Goal: Transaction & Acquisition: Purchase product/service

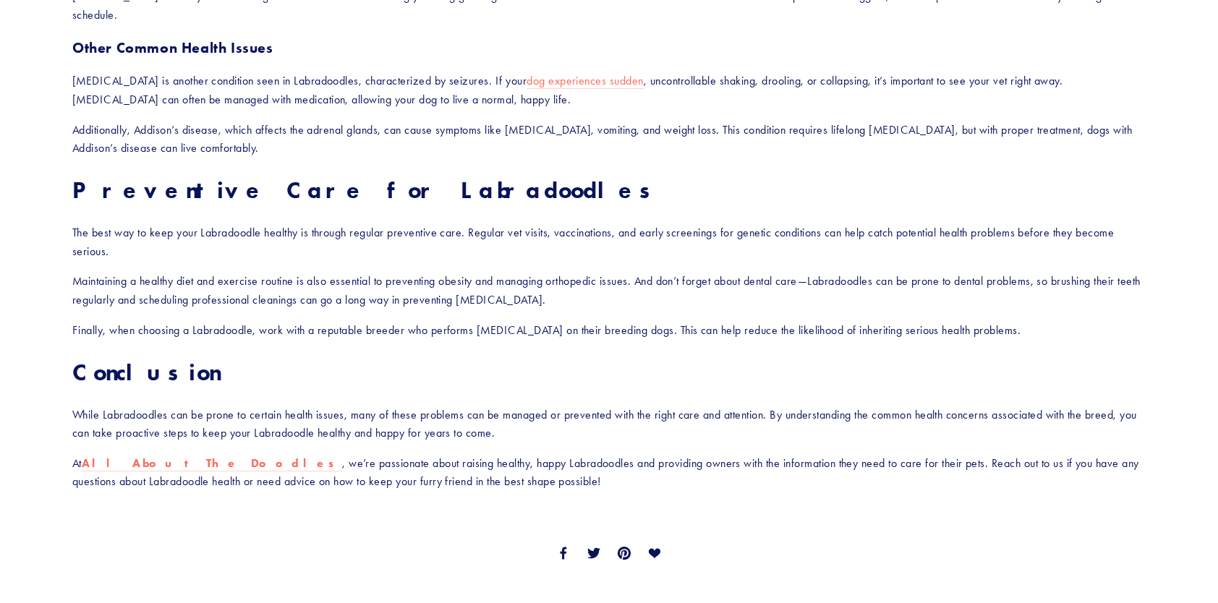
scroll to position [2098, 0]
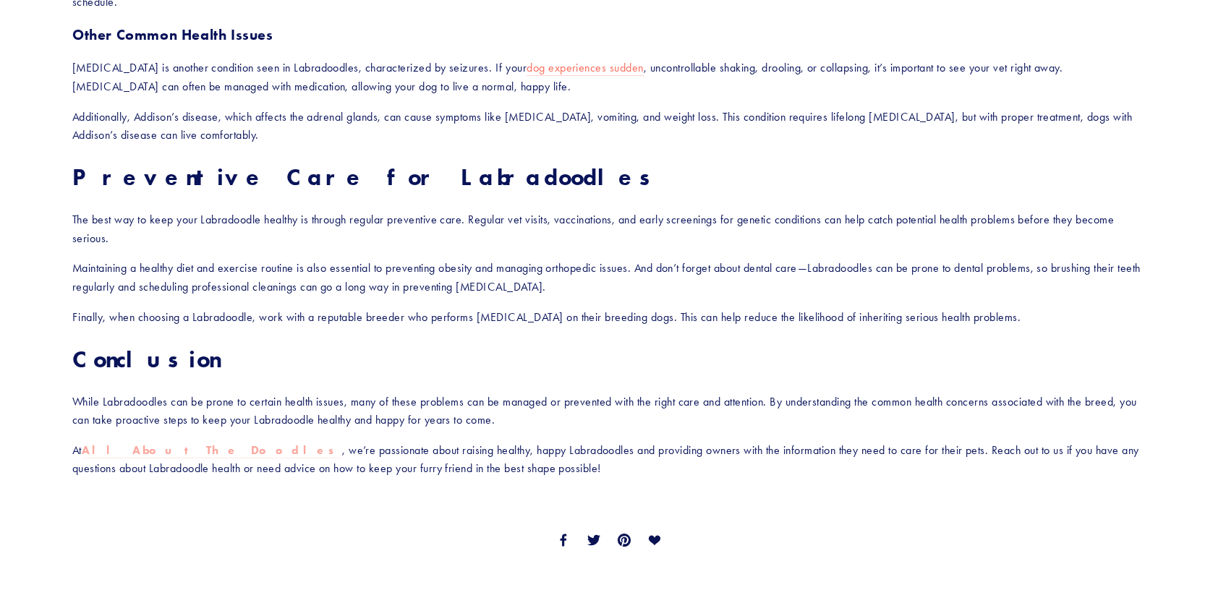
click at [153, 443] on strong "All About The Doodles" at bounding box center [212, 450] width 260 height 14
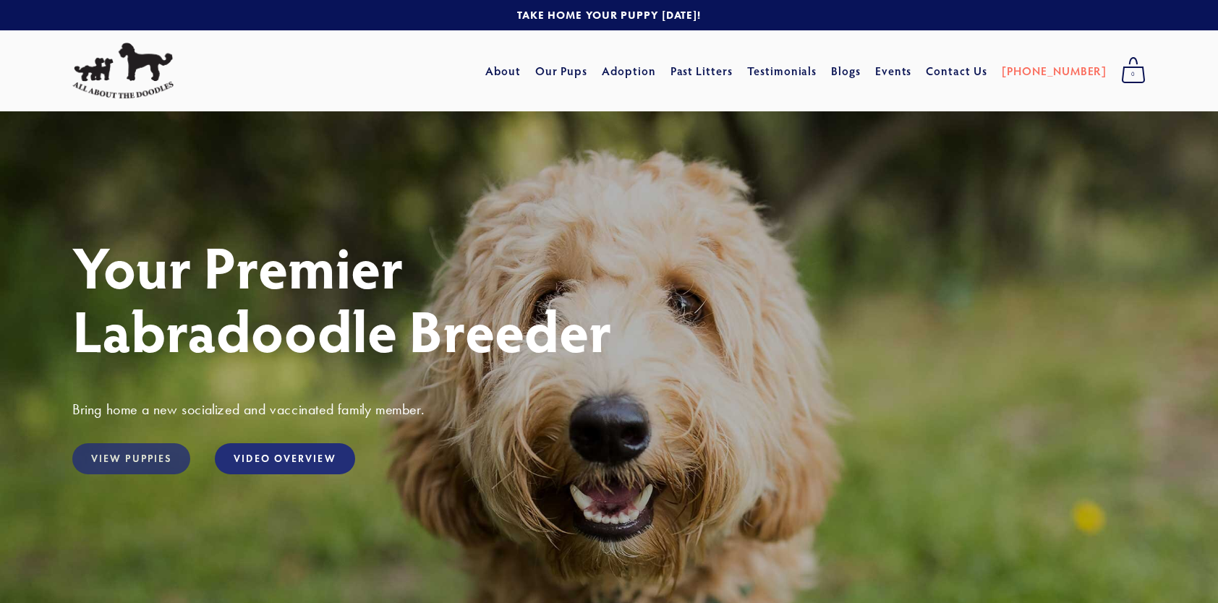
click at [156, 460] on link "View Puppies" at bounding box center [131, 458] width 118 height 31
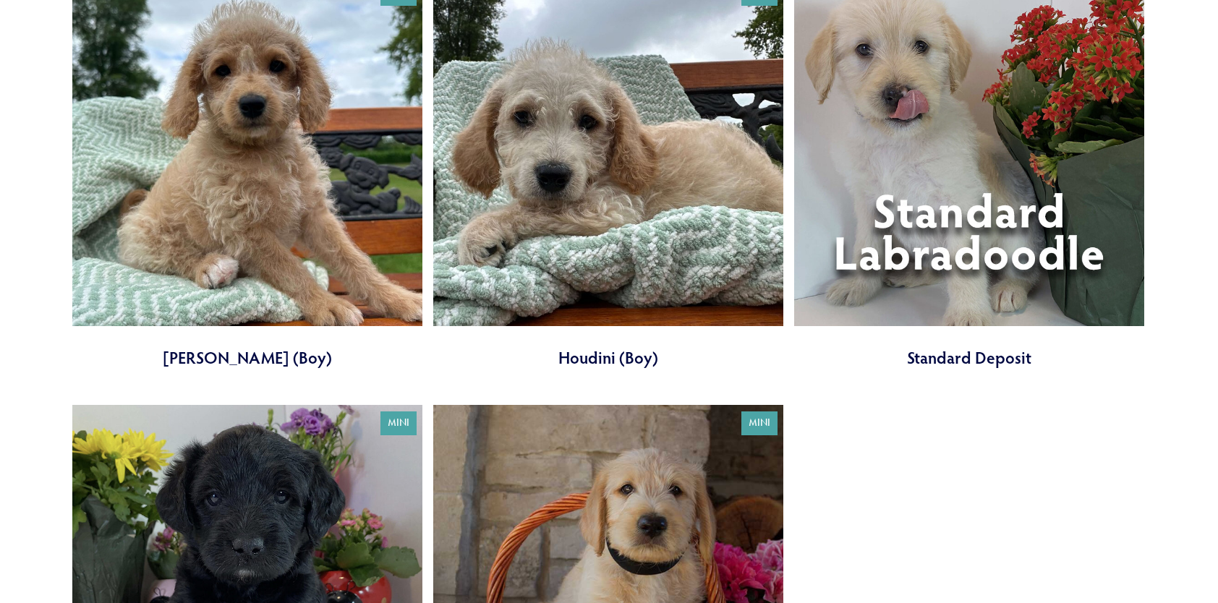
scroll to position [1447, 0]
click at [955, 198] on link at bounding box center [969, 173] width 350 height 394
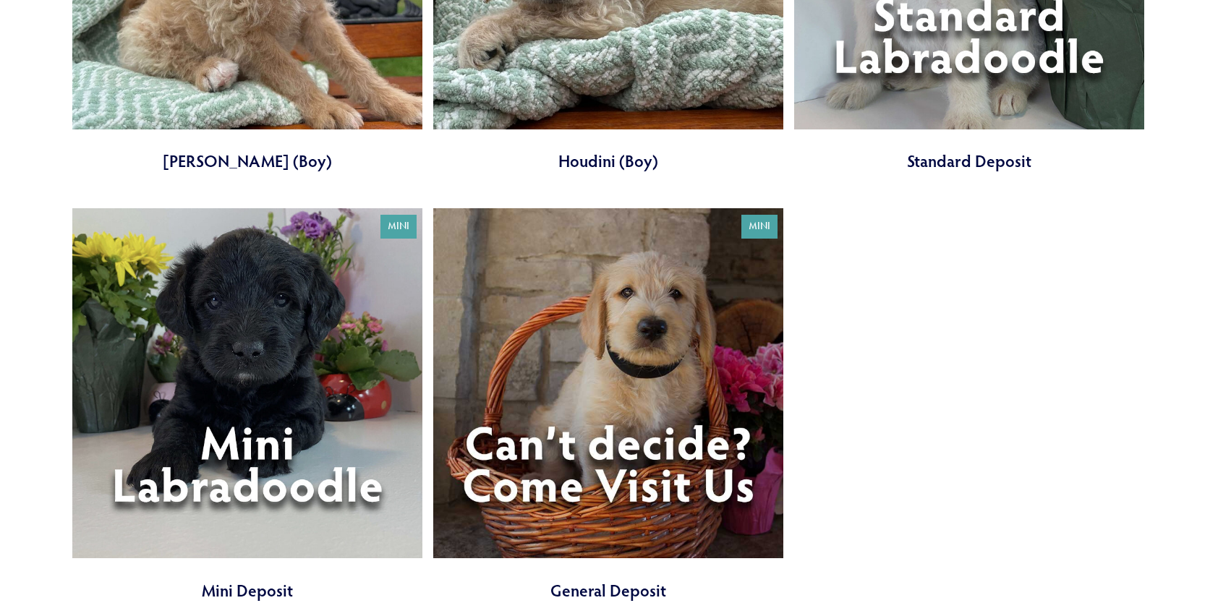
scroll to position [1664, 0]
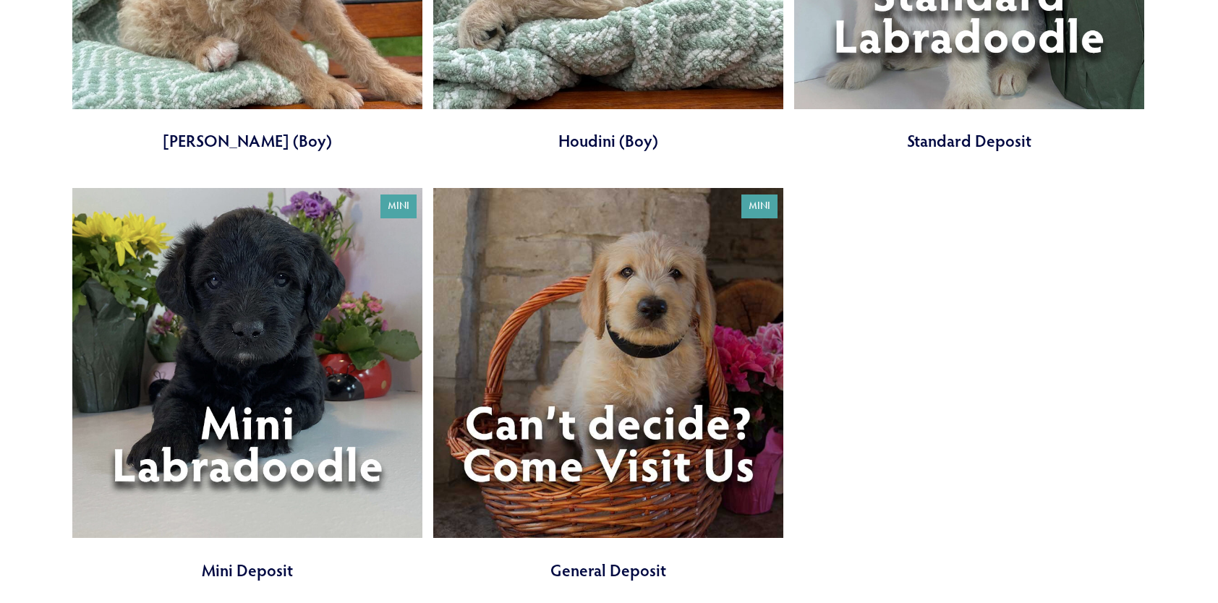
click at [245, 328] on link at bounding box center [247, 385] width 350 height 394
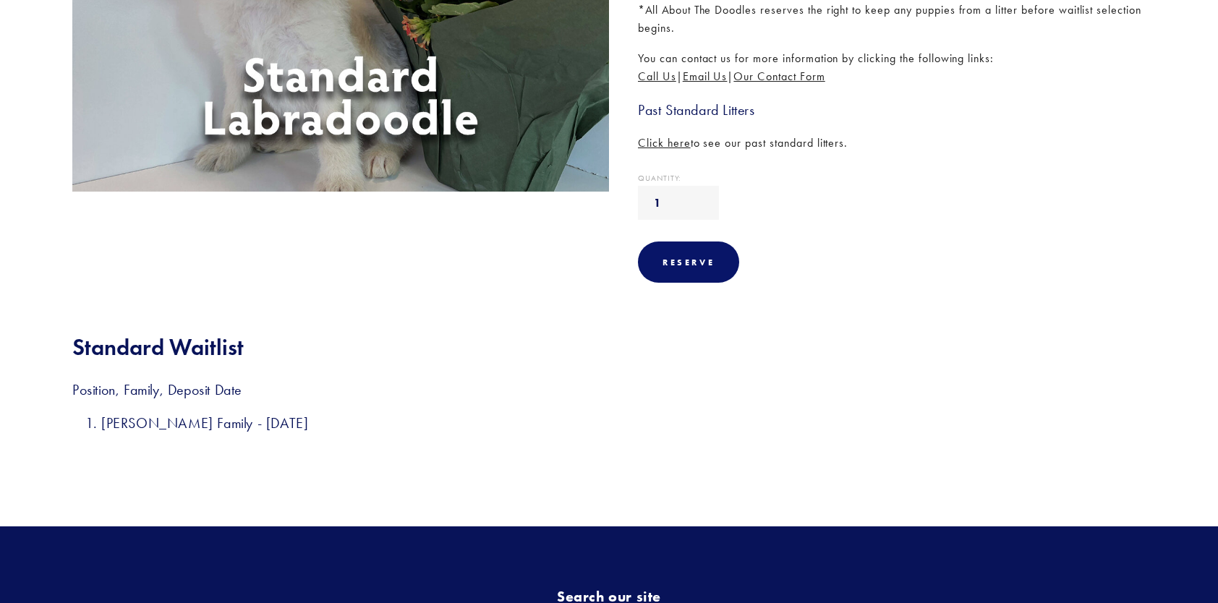
scroll to position [434, 0]
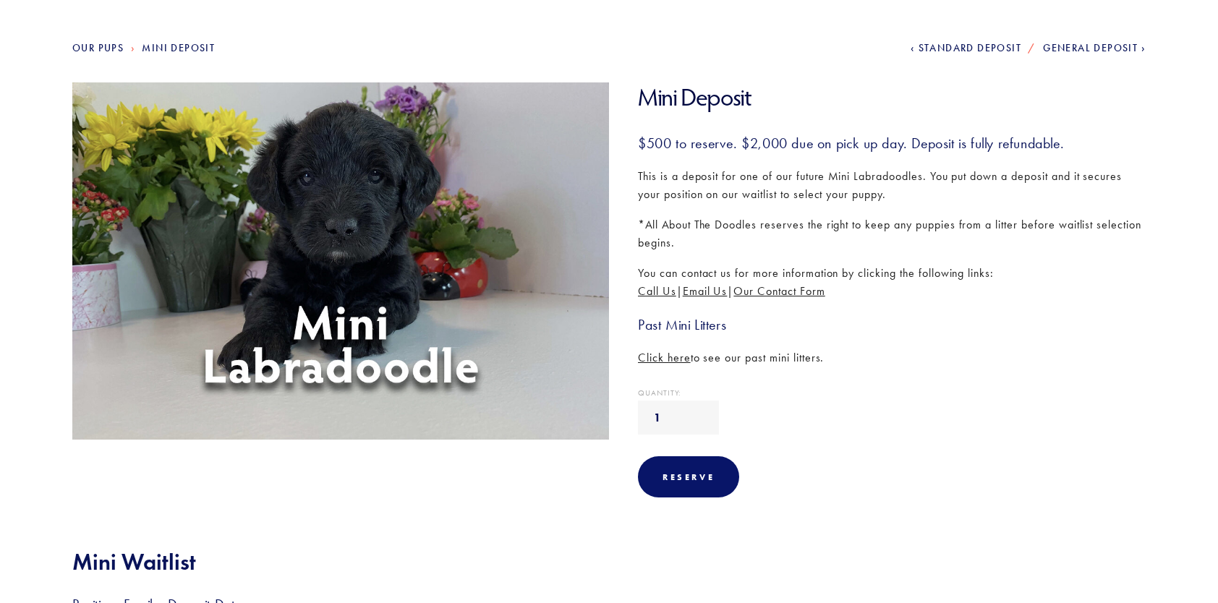
scroll to position [145, 0]
